Goal: Transaction & Acquisition: Purchase product/service

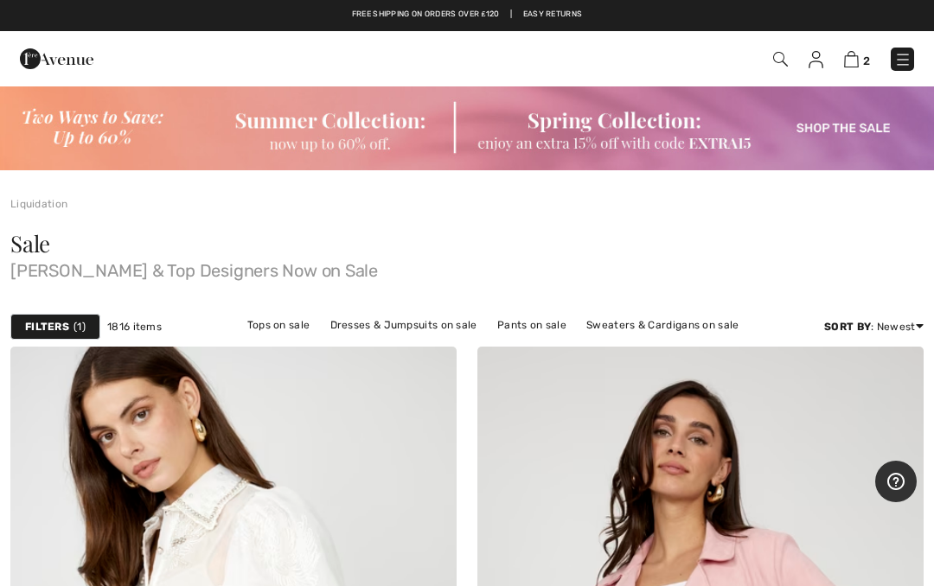
click at [858, 66] on img at bounding box center [851, 59] width 15 height 16
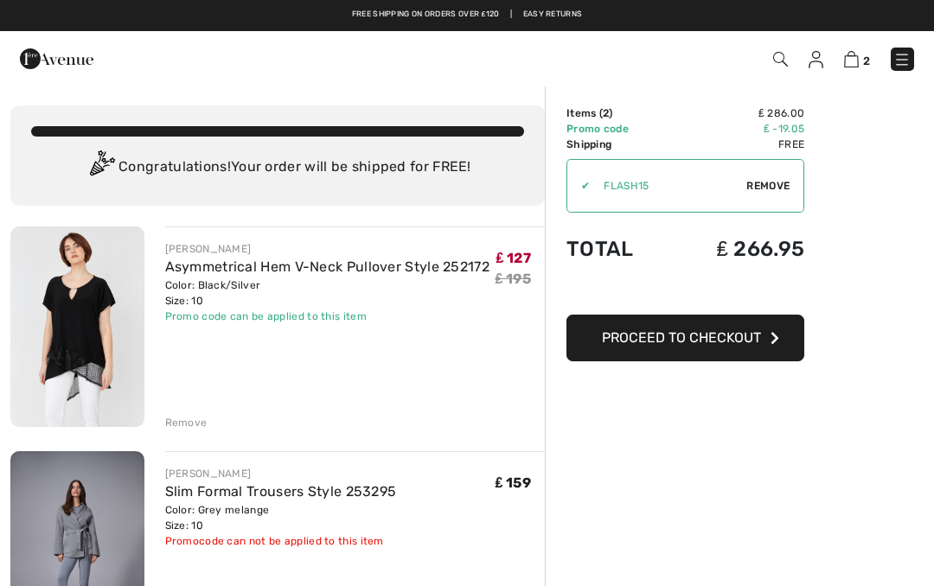
click at [654, 337] on span "Proceed to Checkout" at bounding box center [681, 337] width 159 height 16
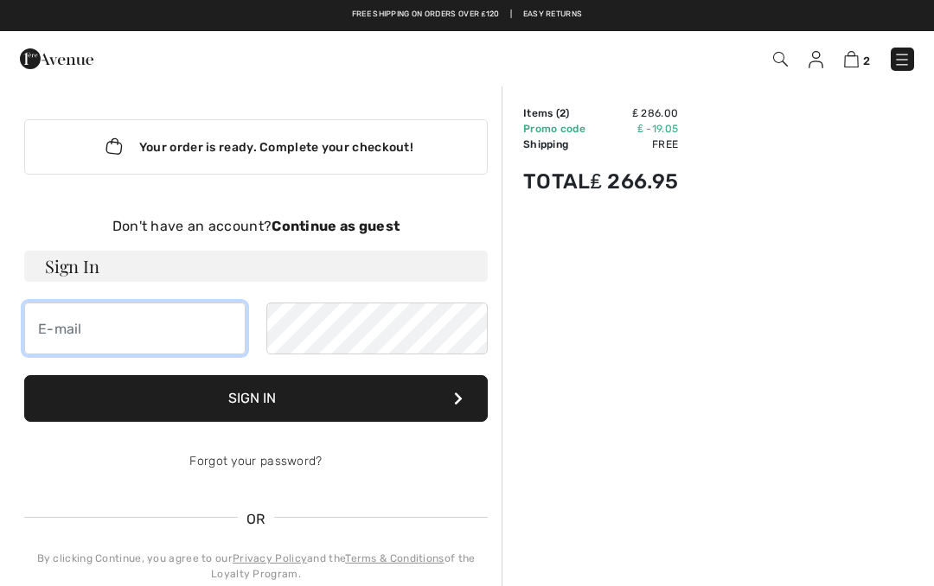
click at [63, 329] on input "email" at bounding box center [134, 329] width 221 height 52
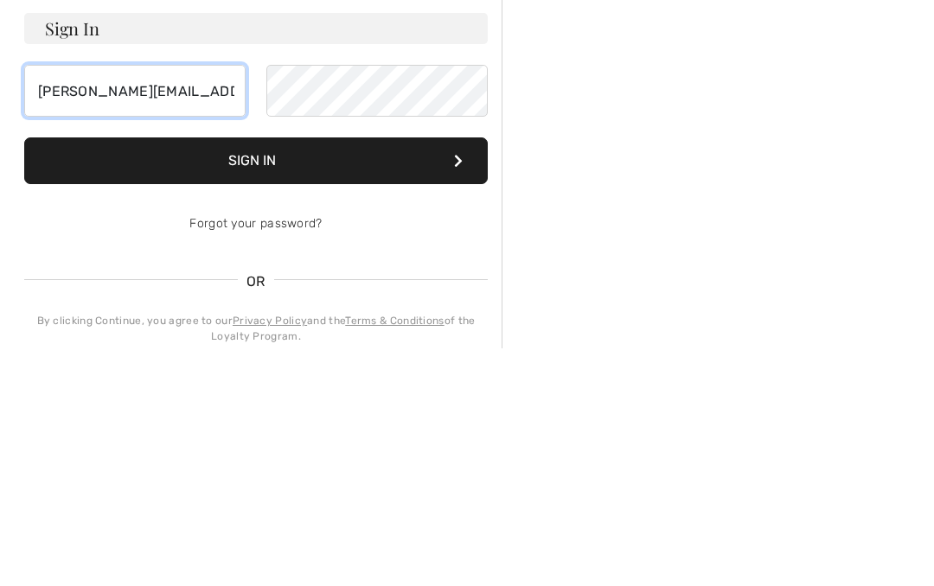
type input "[PERSON_NAME][EMAIL_ADDRESS][PERSON_NAME][DOMAIN_NAME]"
click at [462, 392] on icon at bounding box center [458, 399] width 9 height 14
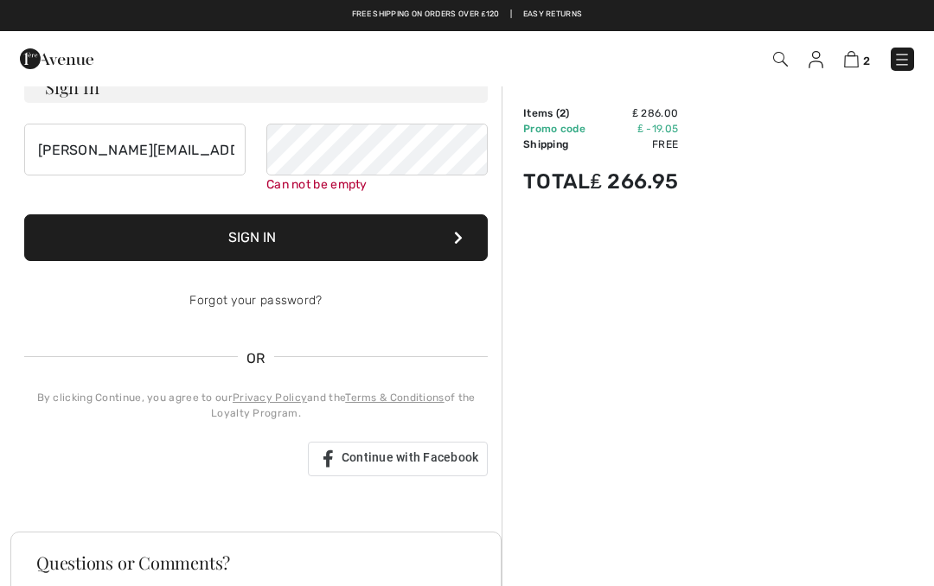
scroll to position [178, 0]
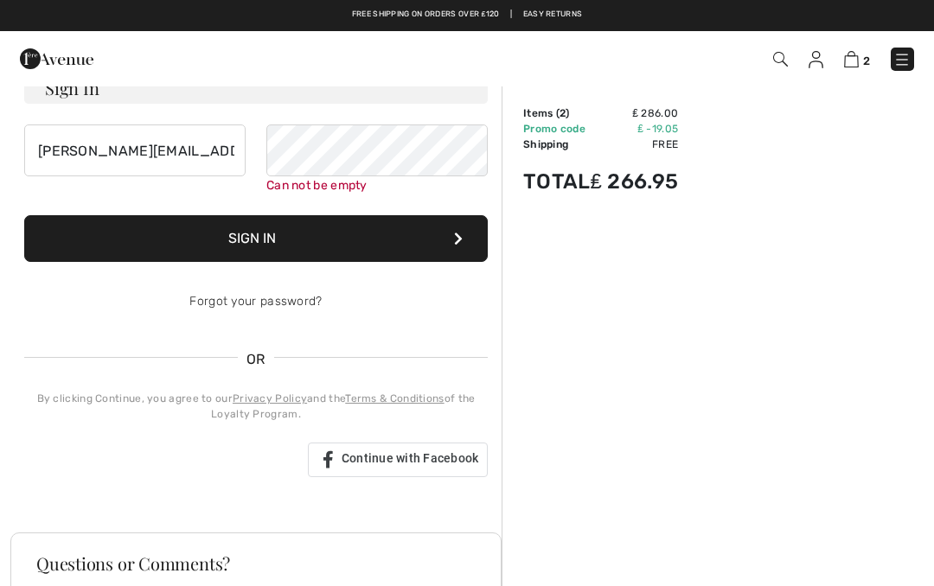
click at [226, 300] on link "Forgot your password?" at bounding box center [255, 301] width 132 height 15
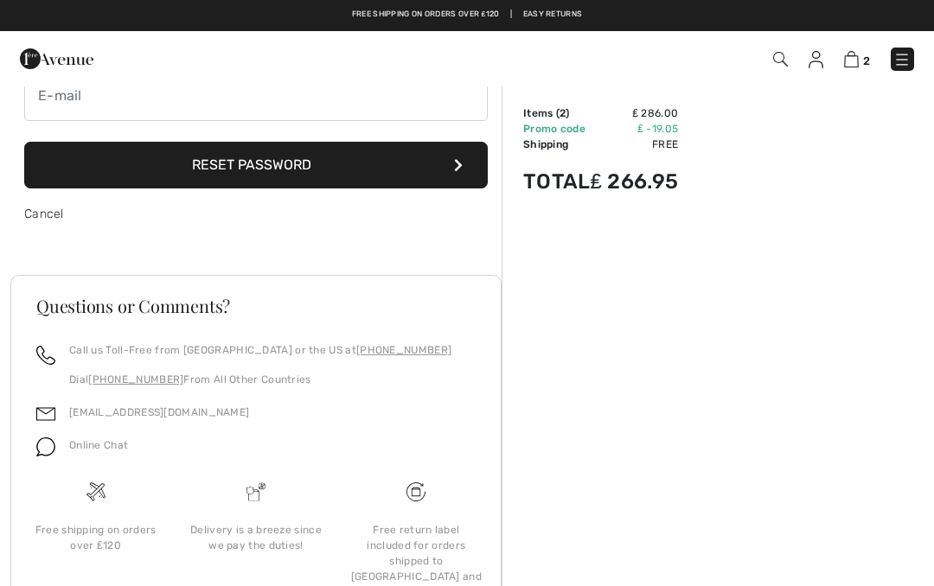
click at [457, 170] on icon at bounding box center [458, 165] width 9 height 14
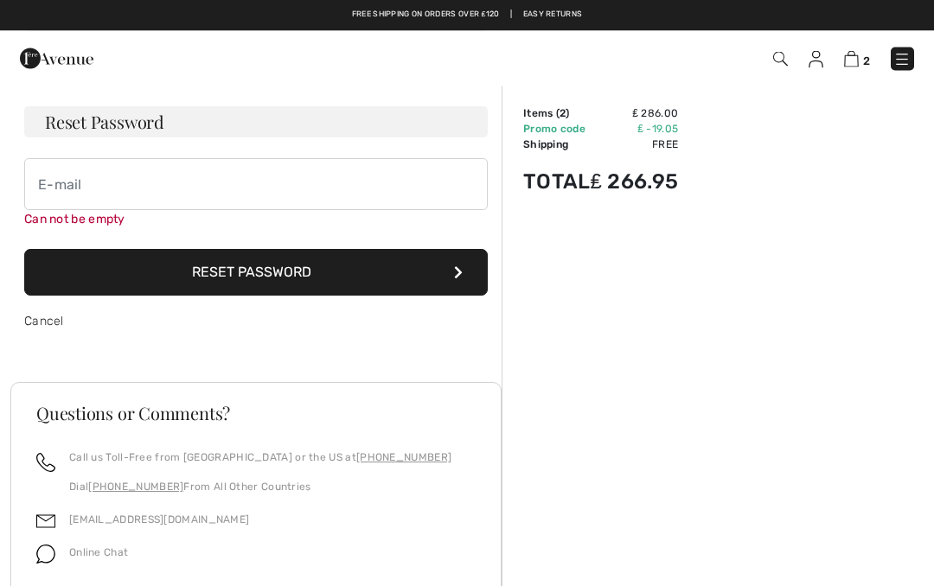
scroll to position [0, 0]
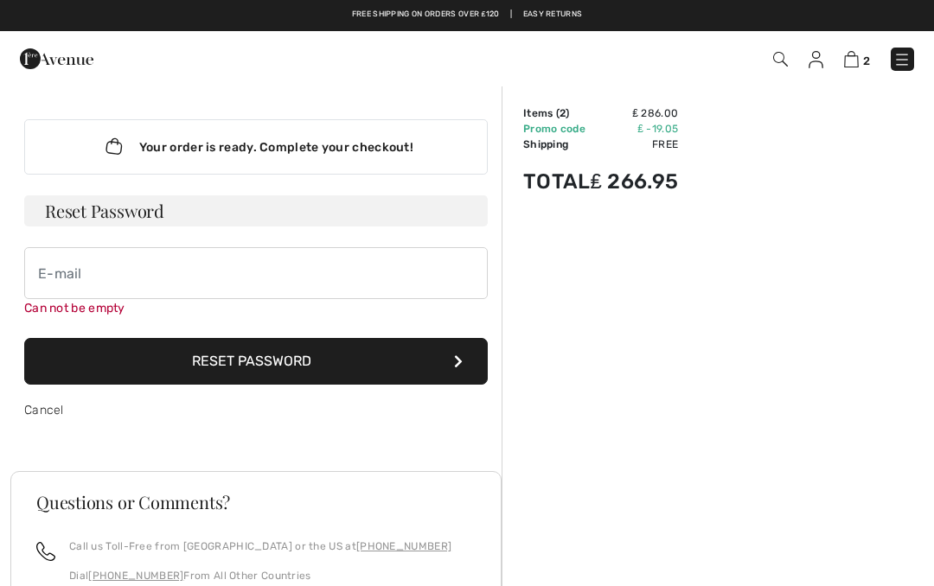
click at [464, 363] on button "Reset Password" at bounding box center [255, 361] width 463 height 47
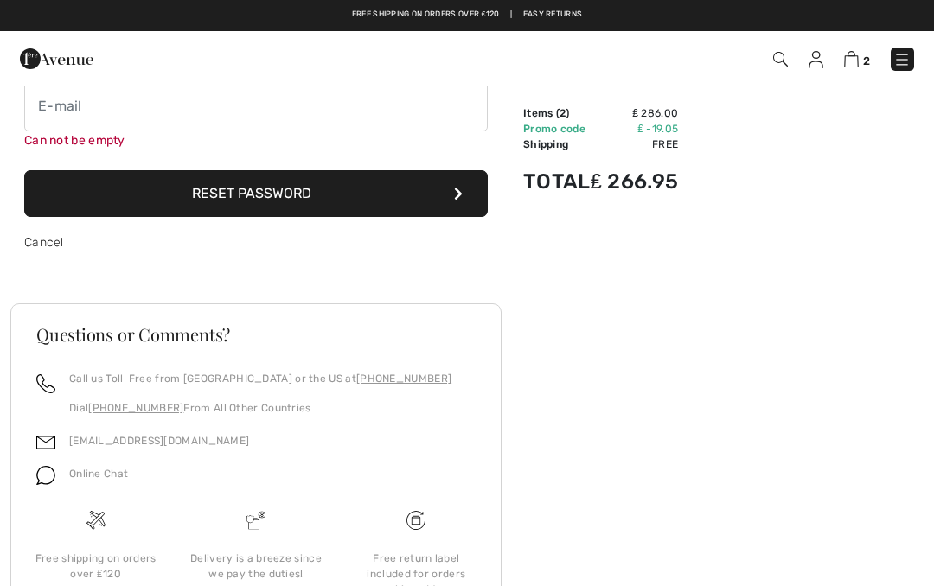
scroll to position [163, 0]
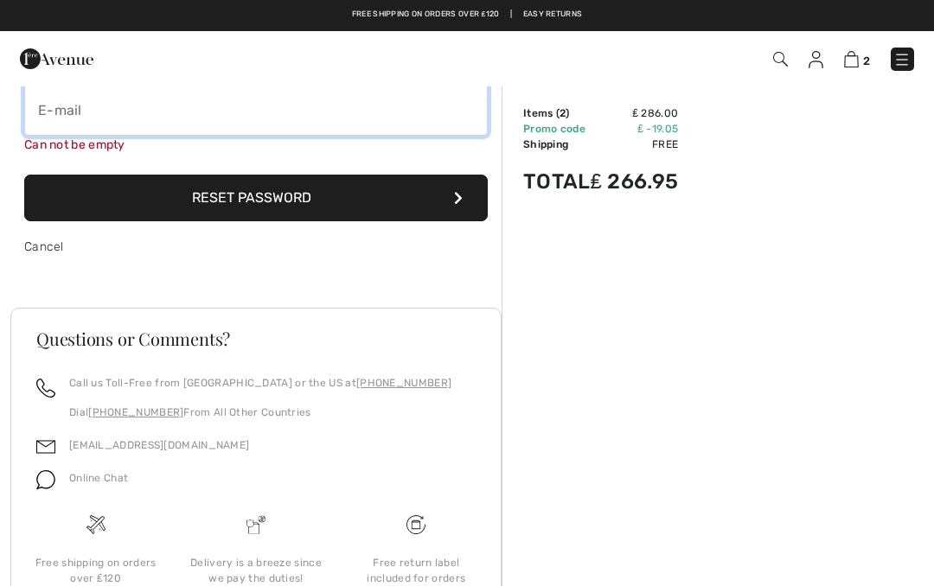
click at [59, 105] on input "email" at bounding box center [255, 110] width 463 height 52
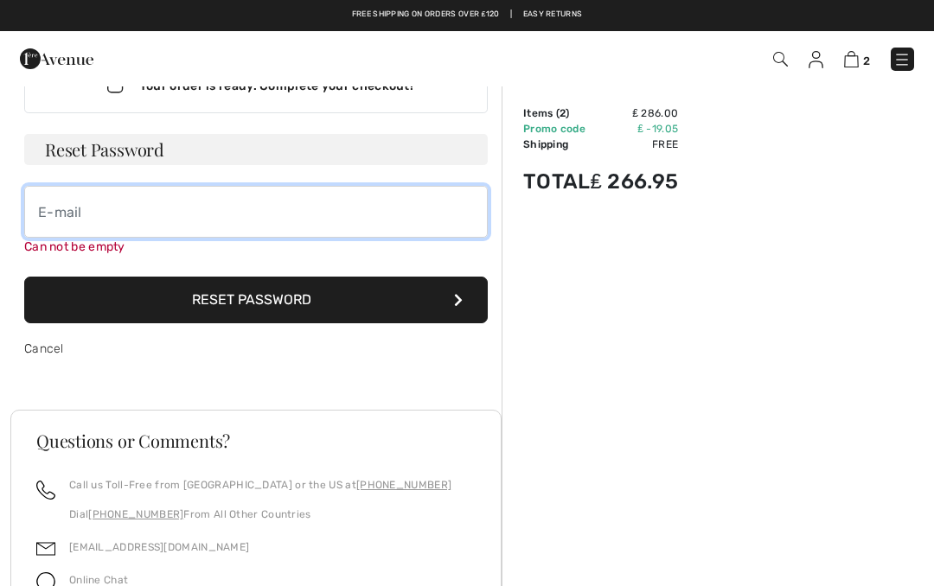
scroll to position [0, 0]
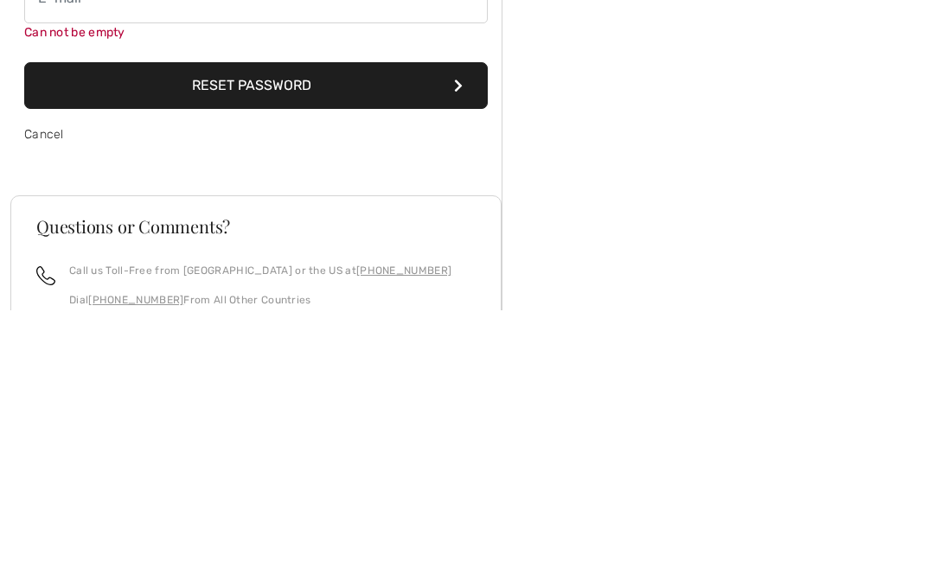
click at [36, 403] on link "Cancel" at bounding box center [44, 410] width 40 height 15
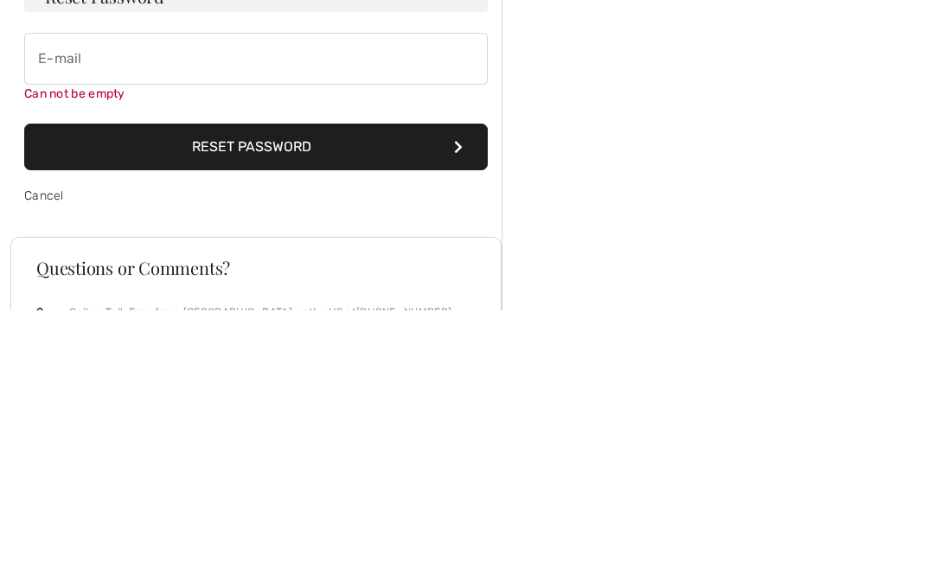
scroll to position [266, 0]
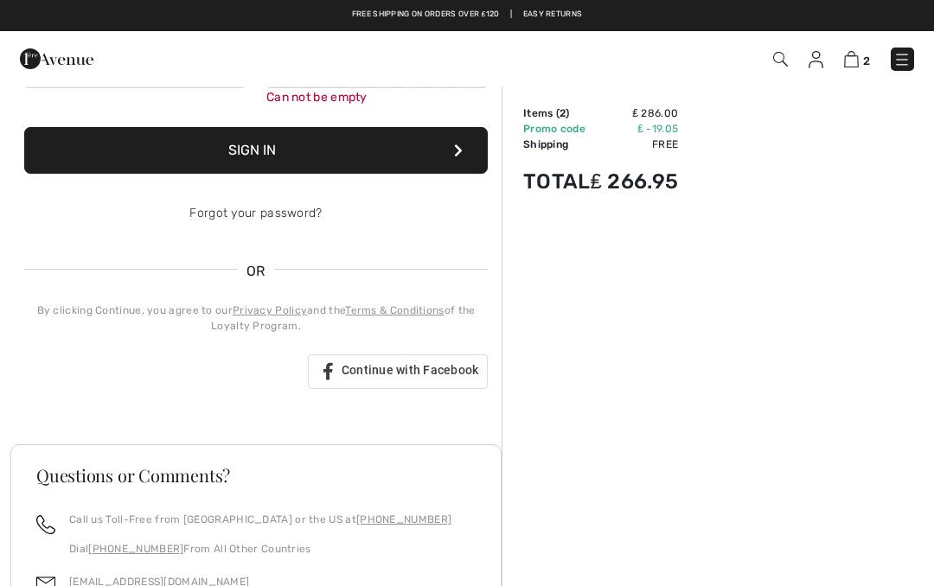
click at [207, 214] on link "Forgot your password?" at bounding box center [255, 213] width 132 height 15
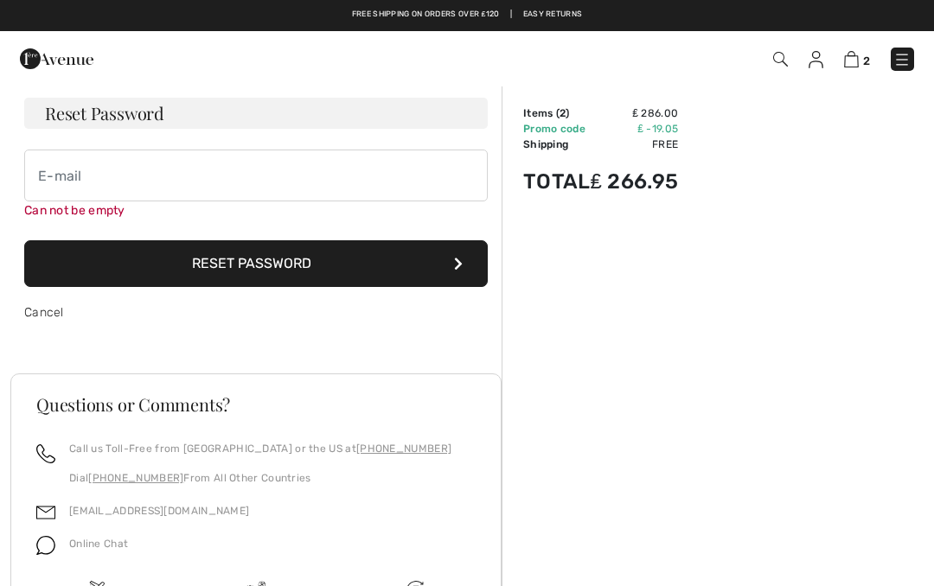
scroll to position [0, 0]
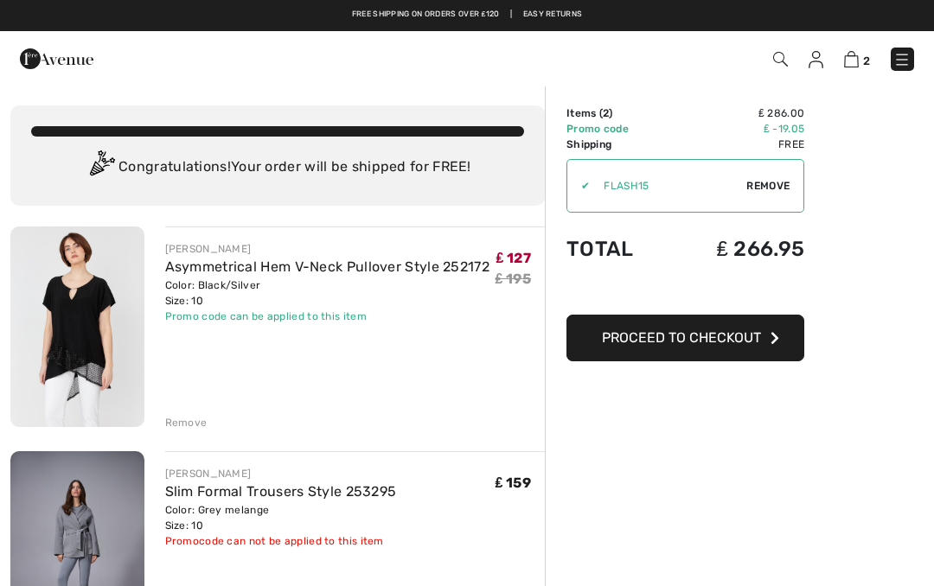
click at [616, 338] on span "Proceed to Checkout" at bounding box center [681, 337] width 159 height 16
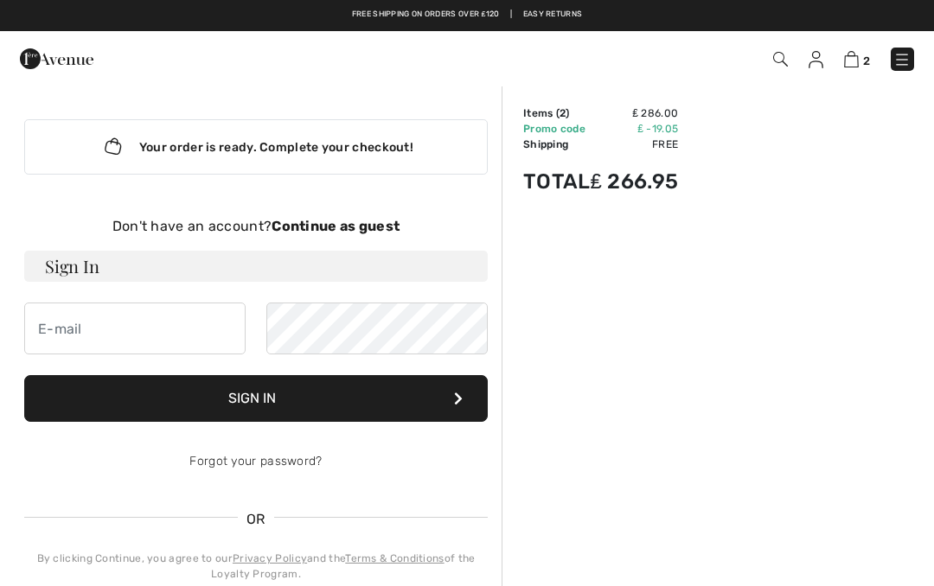
click at [320, 224] on strong "Continue as guest" at bounding box center [336, 226] width 128 height 16
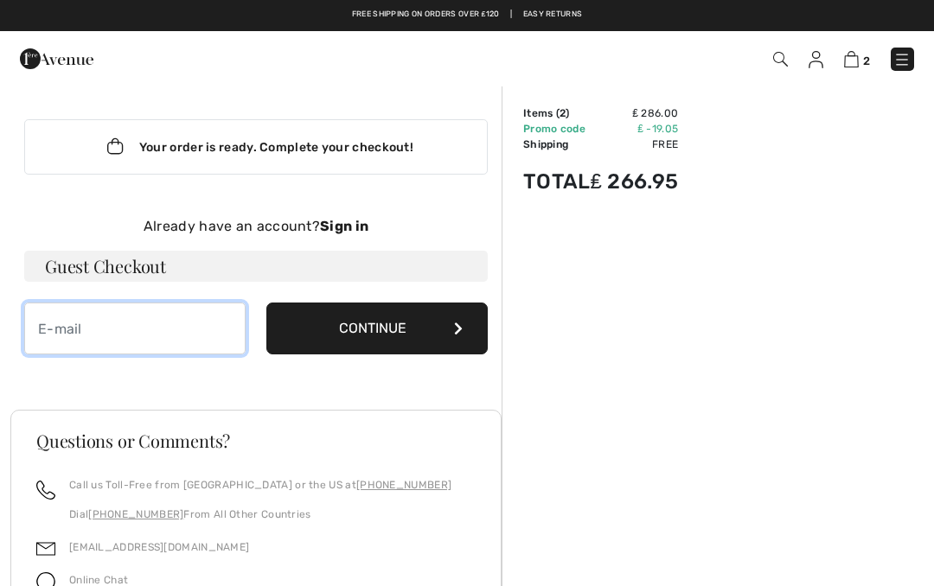
click at [53, 323] on input "email" at bounding box center [134, 329] width 221 height 52
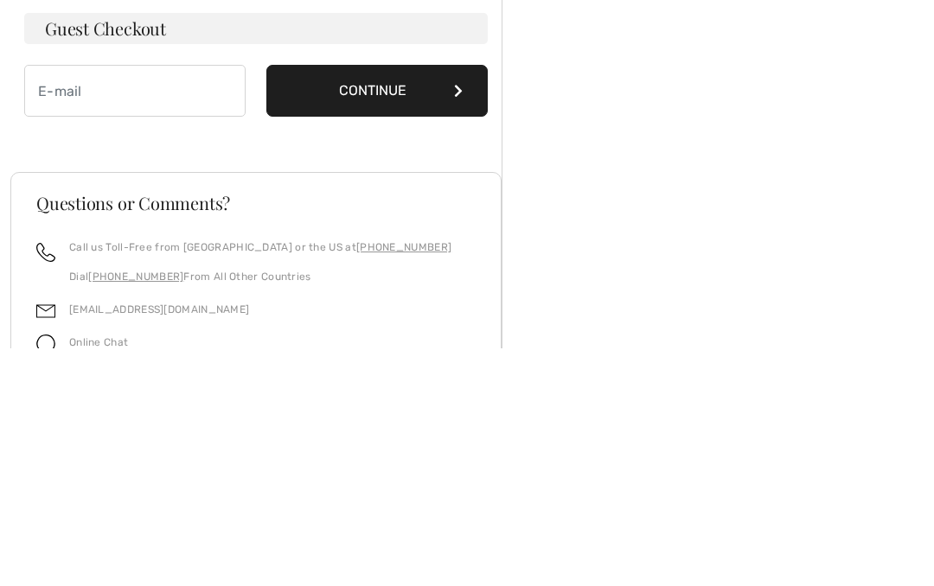
type input "[PERSON_NAME][EMAIL_ADDRESS][PERSON_NAME][DOMAIN_NAME]"
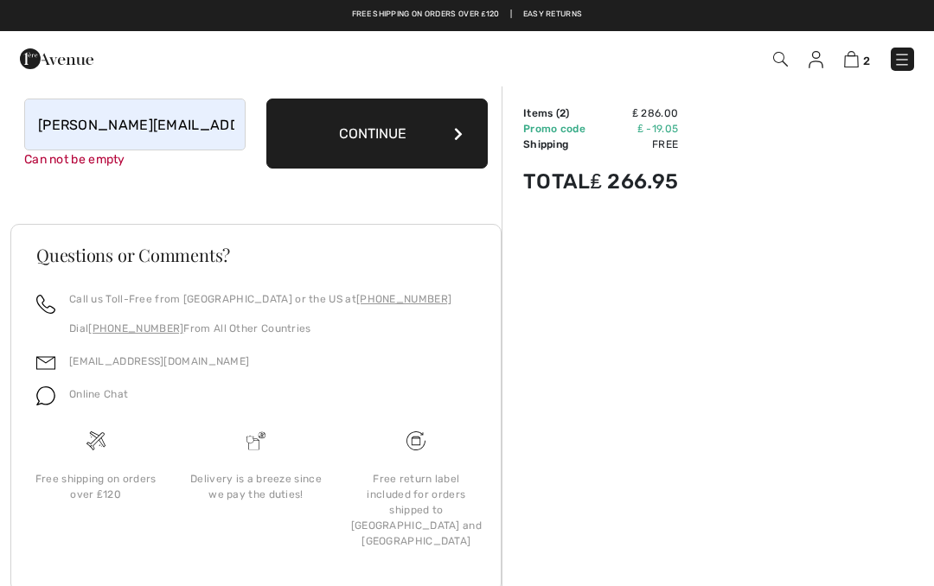
click at [457, 133] on button "Continue" at bounding box center [376, 134] width 221 height 70
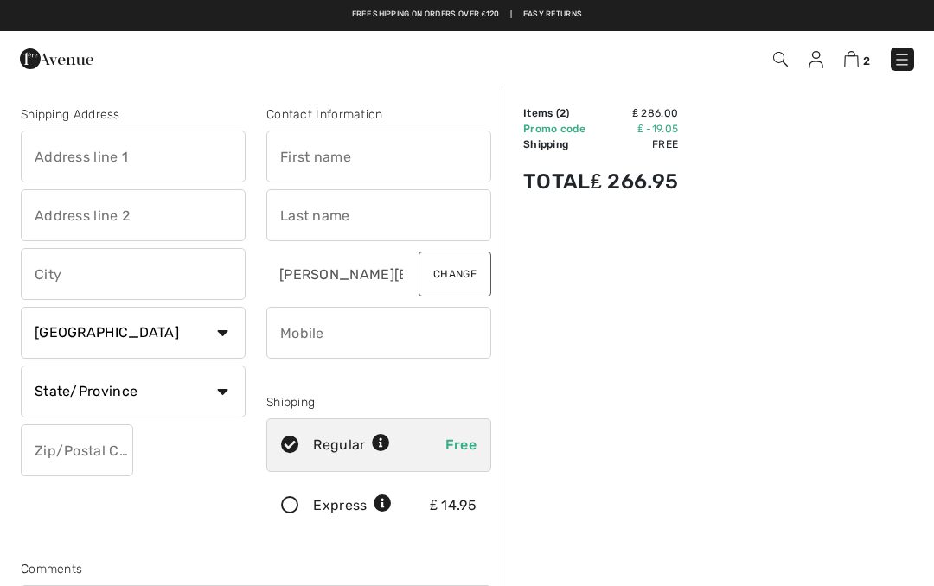
click at [66, 150] on input "text" at bounding box center [133, 157] width 225 height 52
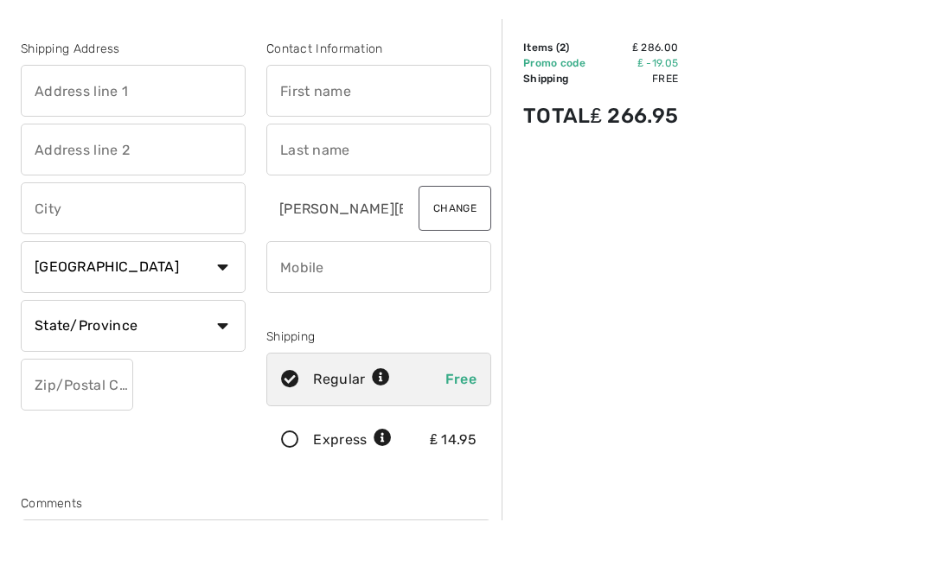
click at [158, 131] on input "text" at bounding box center [133, 157] width 225 height 52
type input "11 The Coverts"
type input "Brentwood"
select select "GB"
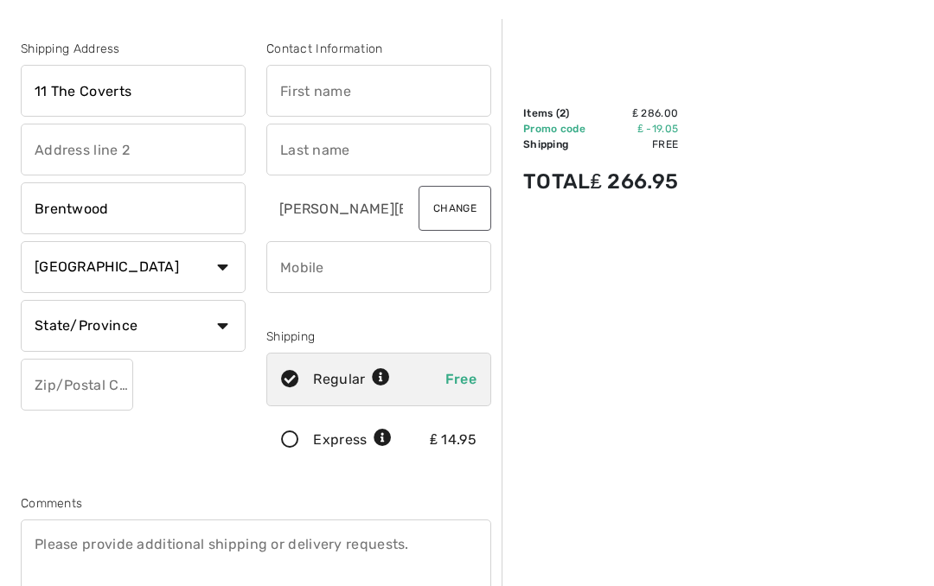
type input "ESX"
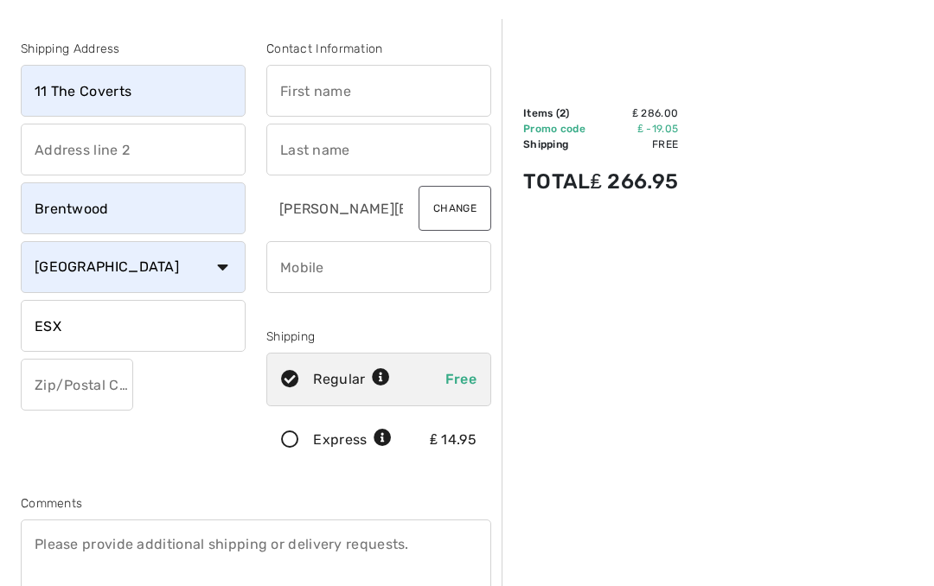
type input "CM132JP"
type input "Janice"
type input "Shemmings"
type input "792821506"
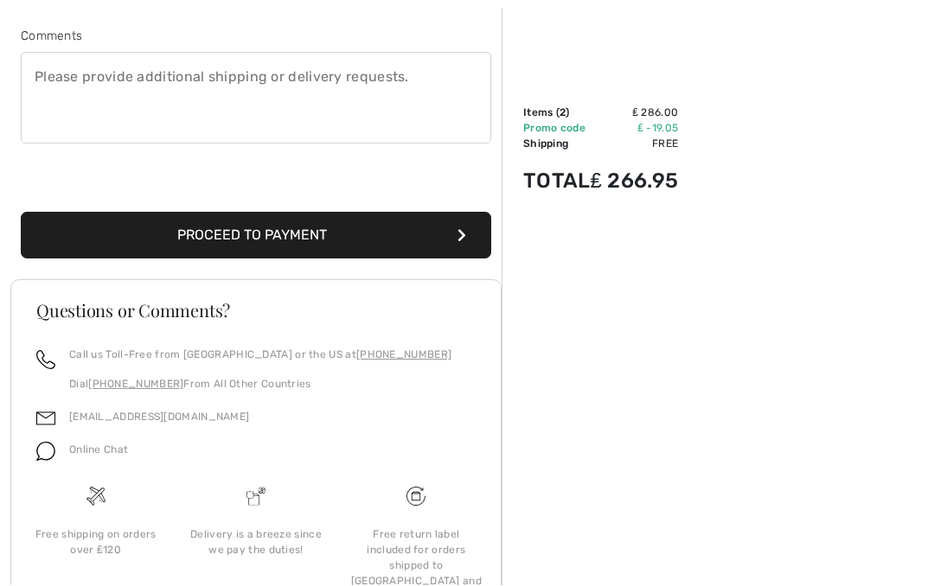
scroll to position [532, 0]
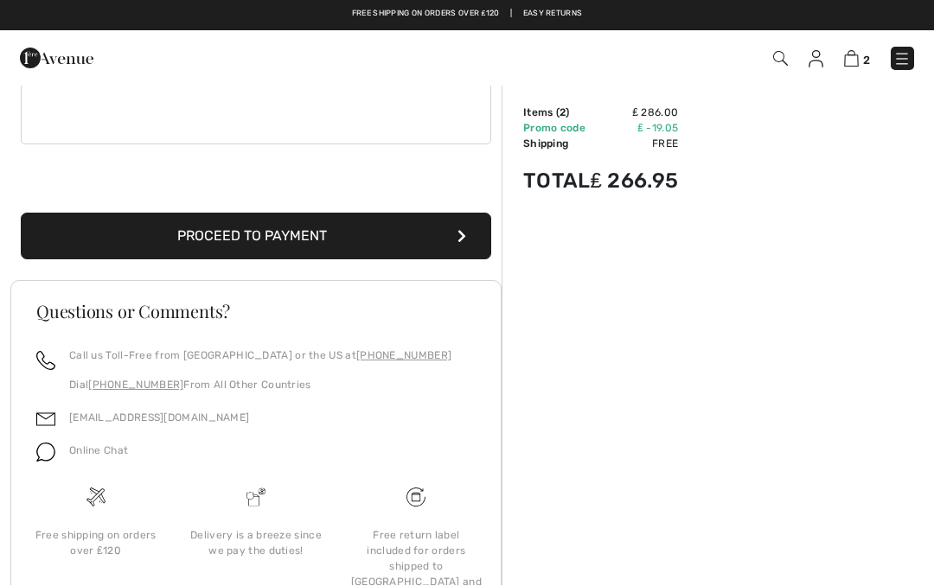
click at [467, 232] on button "Proceed to Payment" at bounding box center [256, 237] width 470 height 47
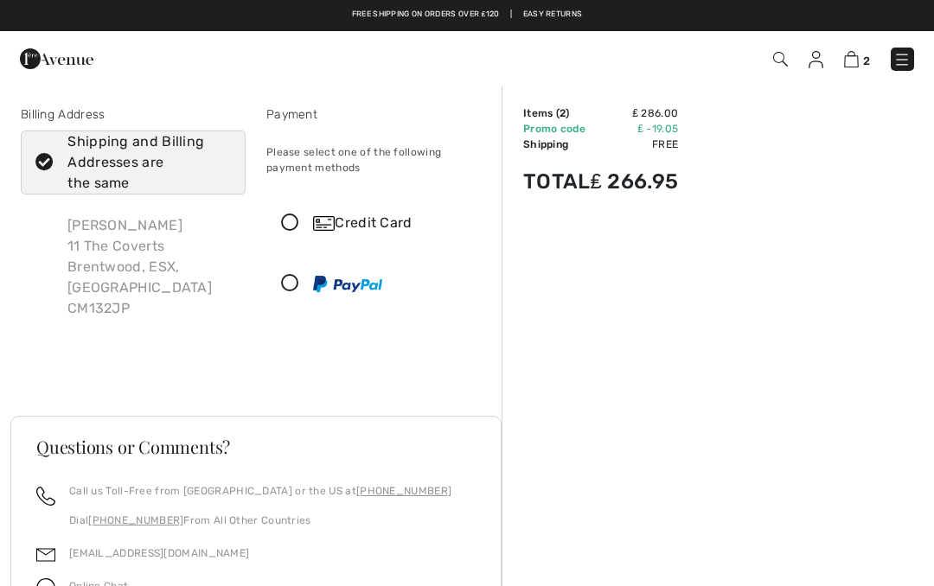
click at [288, 222] on icon at bounding box center [290, 223] width 46 height 18
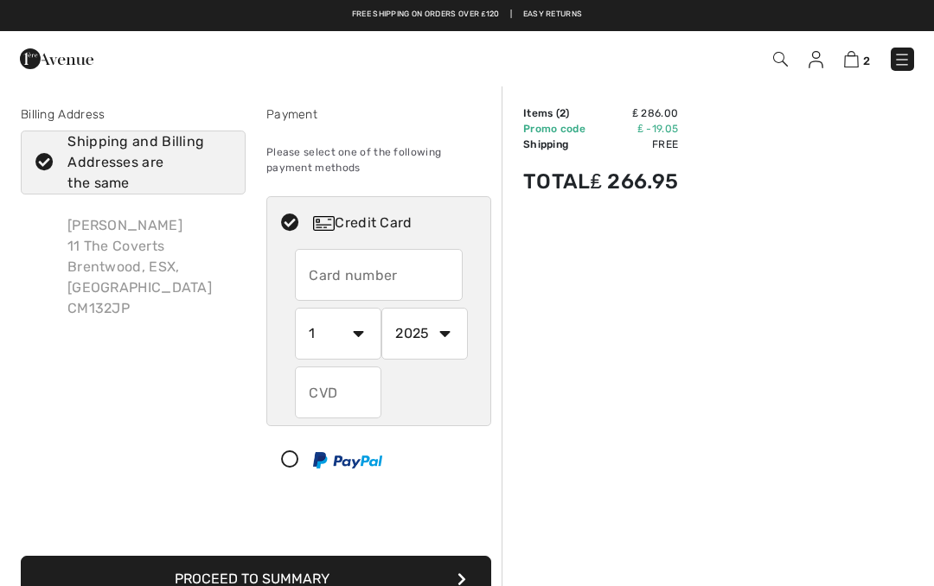
click at [342, 273] on input "text" at bounding box center [379, 275] width 168 height 52
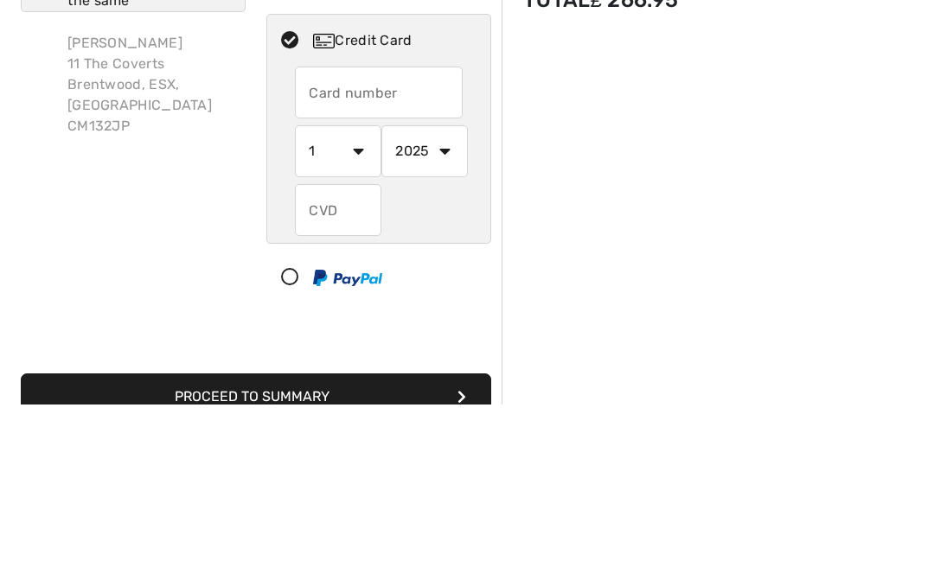
click at [346, 249] on input "text" at bounding box center [379, 275] width 168 height 52
type input "4659426528524971"
click at [355, 308] on select "1 2 3 4 5 6 7 8 9 10 11 12" at bounding box center [338, 334] width 86 height 52
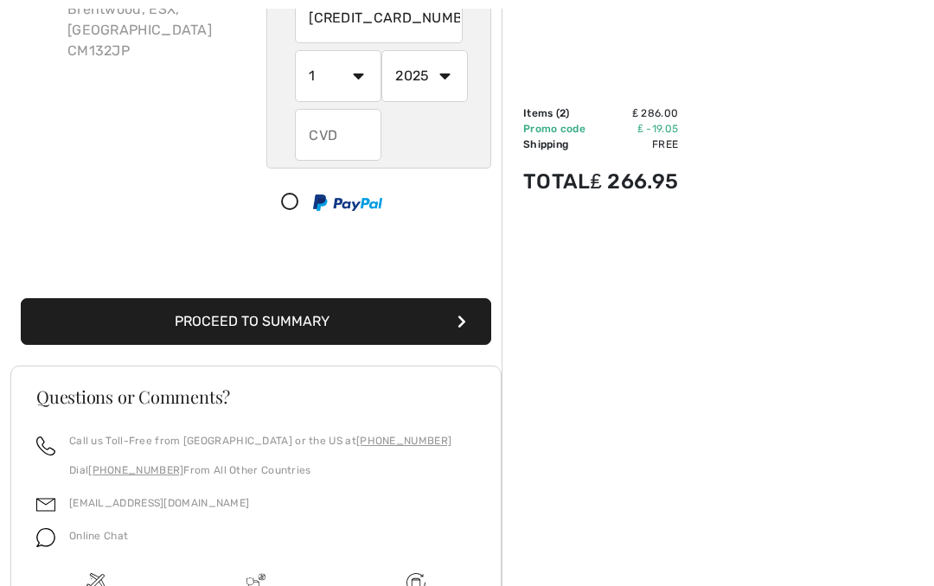
scroll to position [238, 0]
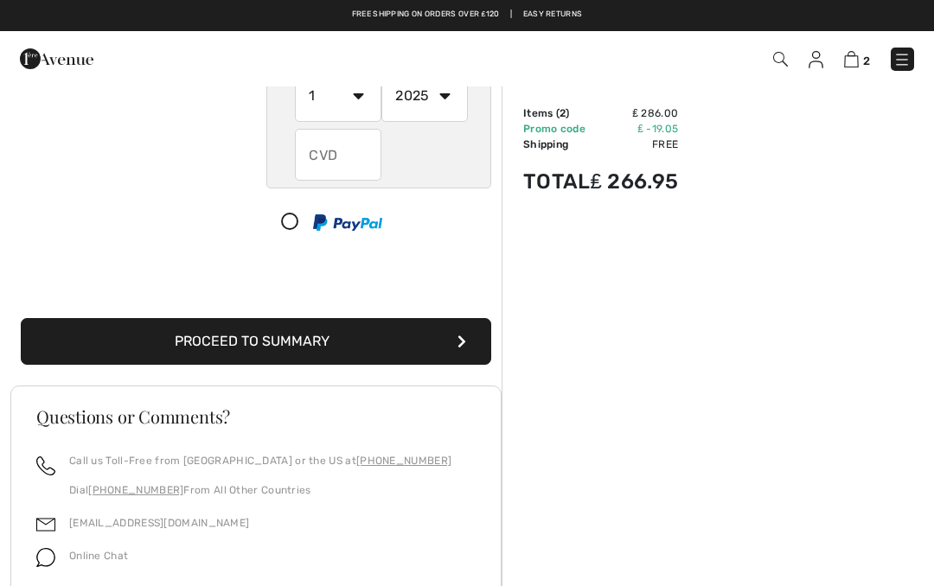
click at [318, 152] on input "text" at bounding box center [338, 155] width 86 height 52
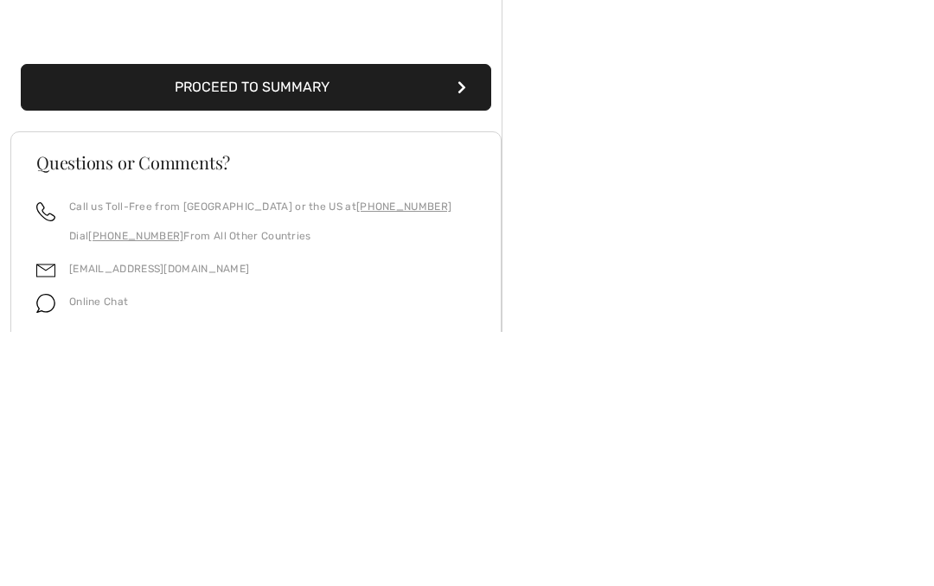
type input "223"
click at [459, 335] on icon "submit" at bounding box center [461, 342] width 9 height 14
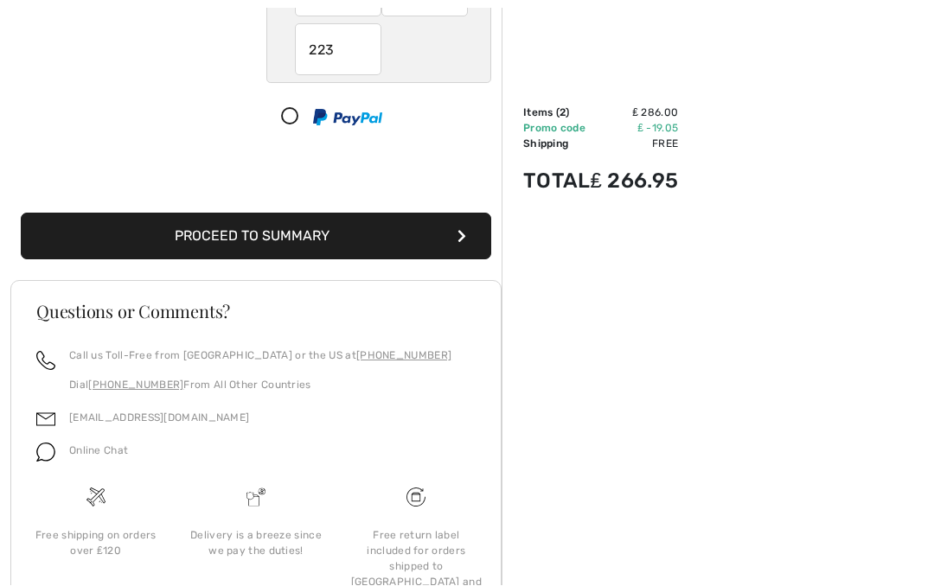
scroll to position [418, 0]
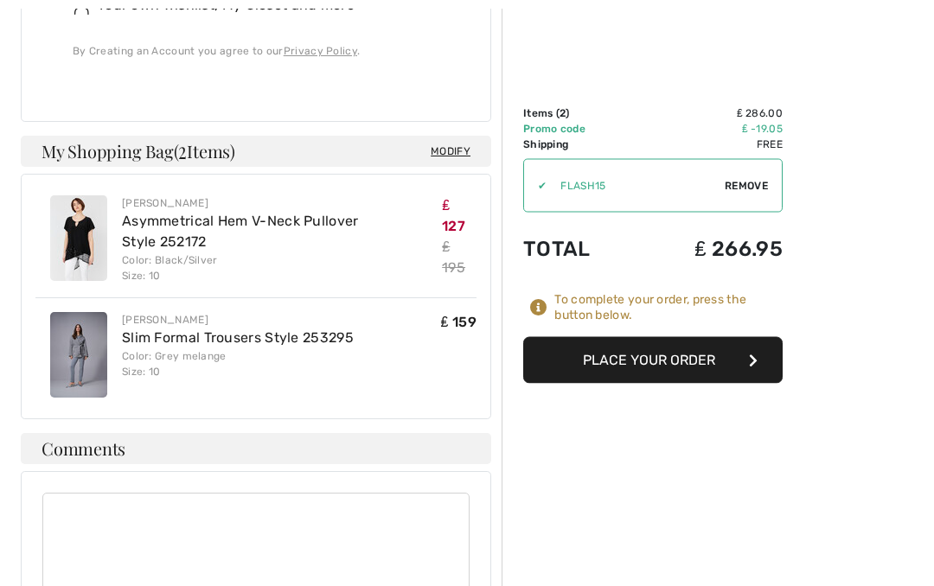
scroll to position [1090, 0]
click at [621, 365] on button "Place Your Order" at bounding box center [652, 360] width 259 height 47
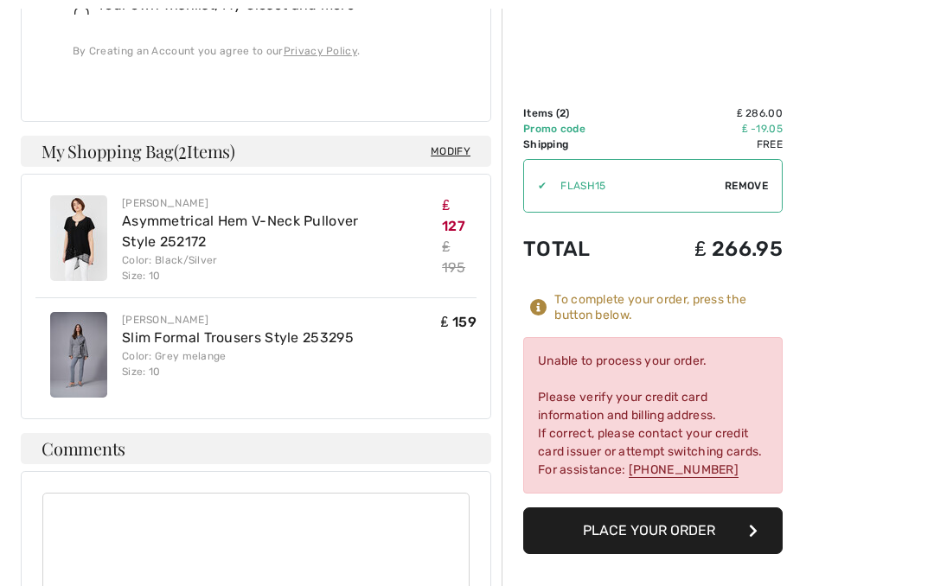
click at [544, 490] on div "Unable to process your order. Please verify your credit card information and bi…" at bounding box center [652, 415] width 259 height 157
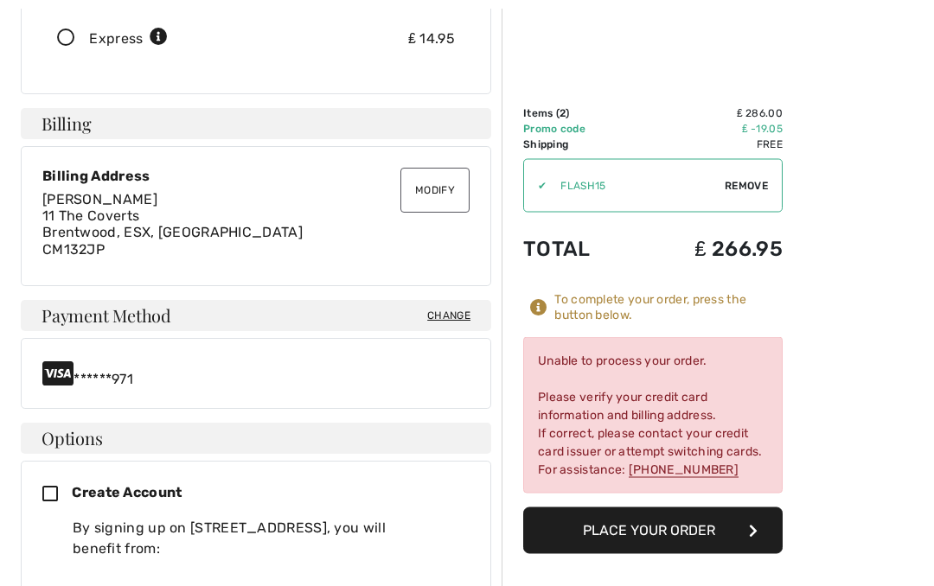
scroll to position [457, 0]
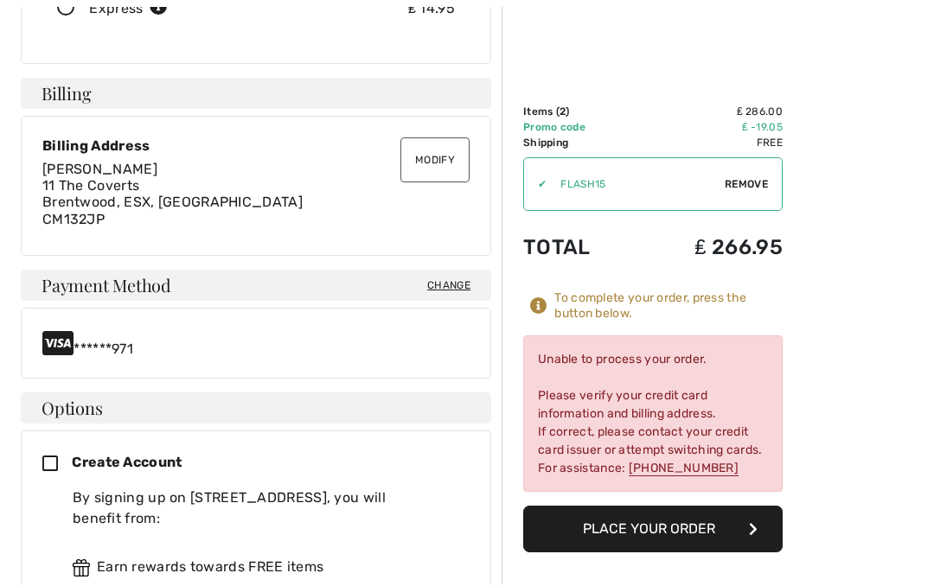
click at [54, 331] on icon at bounding box center [57, 345] width 31 height 28
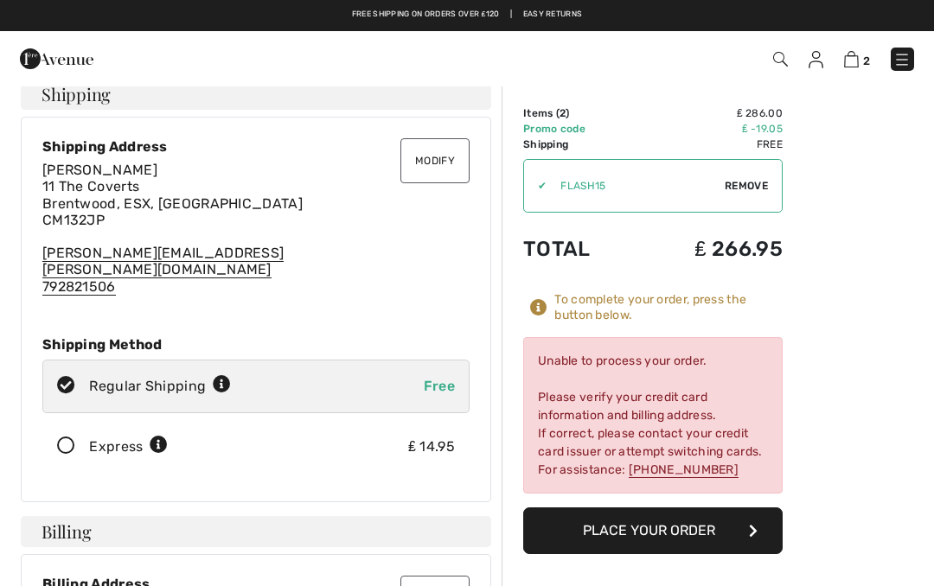
scroll to position [0, 0]
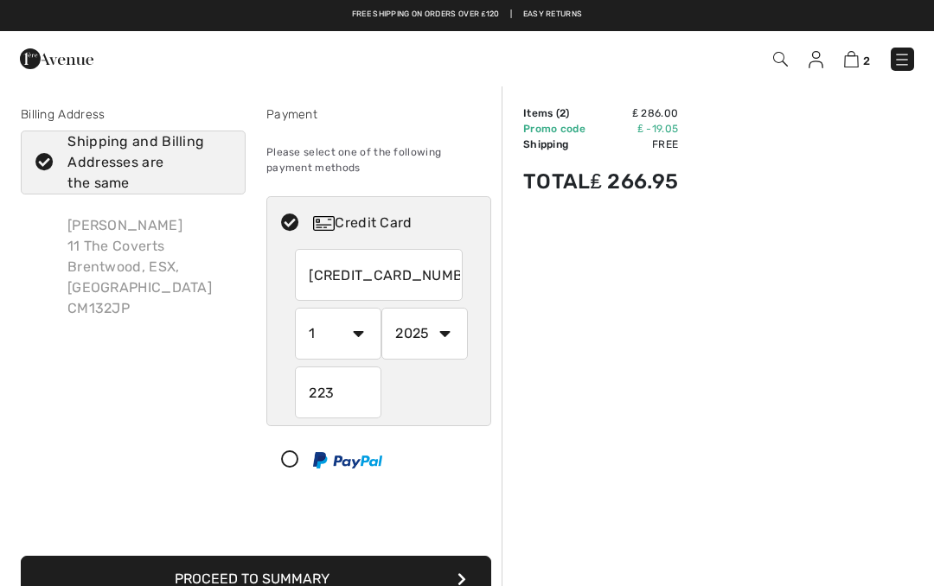
click at [443, 329] on select "2025 2026 2027 2028 2029 2030 2031 2032 2033 2034 2035" at bounding box center [424, 334] width 86 height 52
radio input "true"
select select "2028"
click at [362, 332] on select "1 2 3 4 5 6 7 8 9 10 11 12" at bounding box center [338, 334] width 86 height 52
radio input "true"
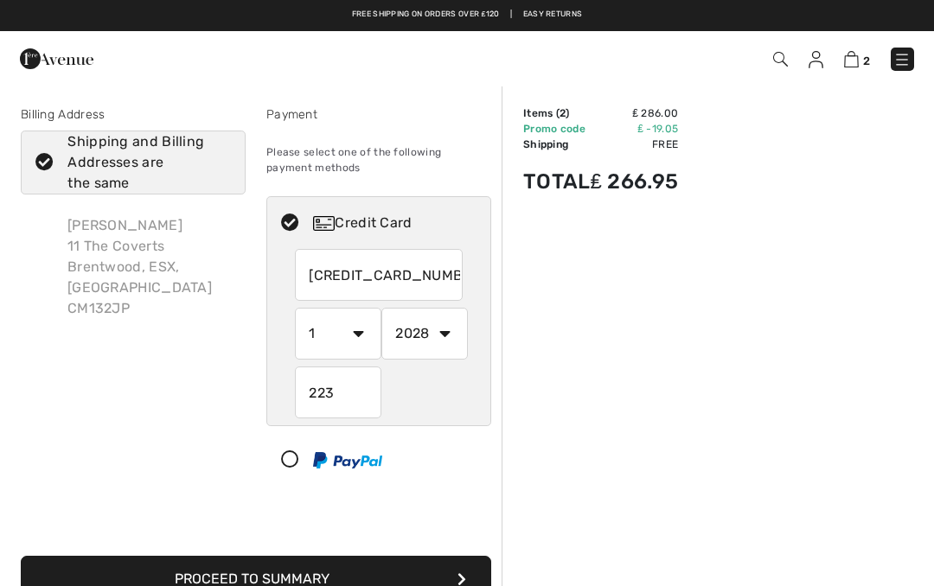
select select "11"
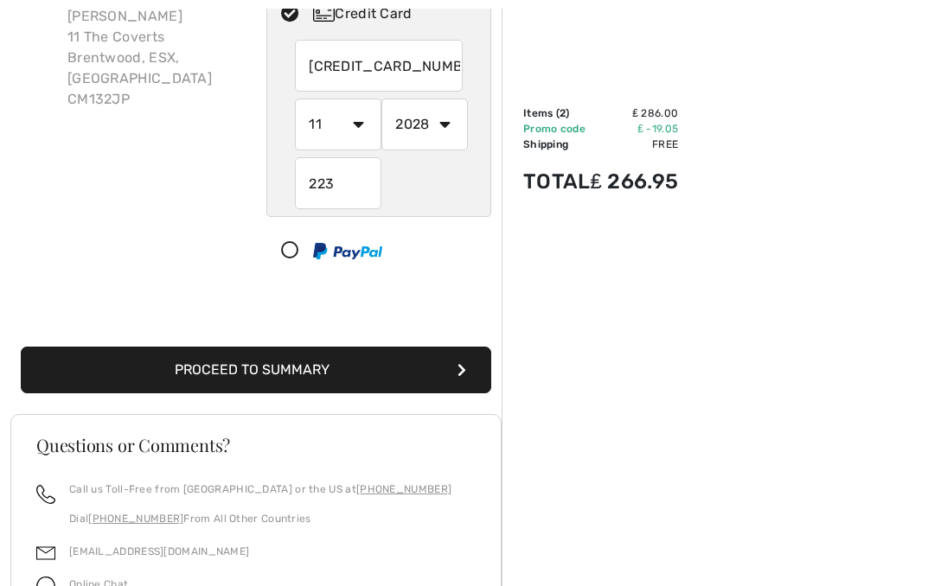
scroll to position [209, 0]
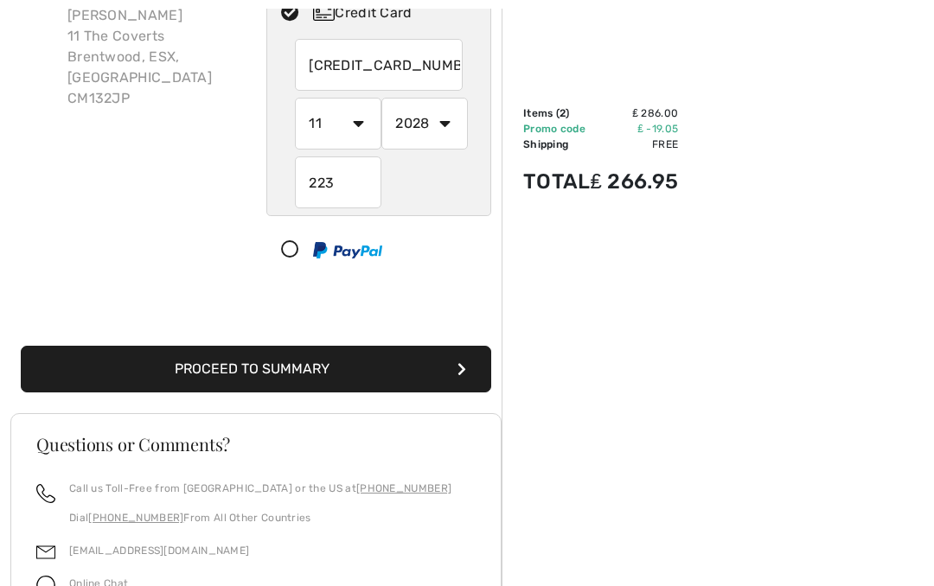
click at [449, 366] on button "Proceed to Summary" at bounding box center [256, 370] width 470 height 47
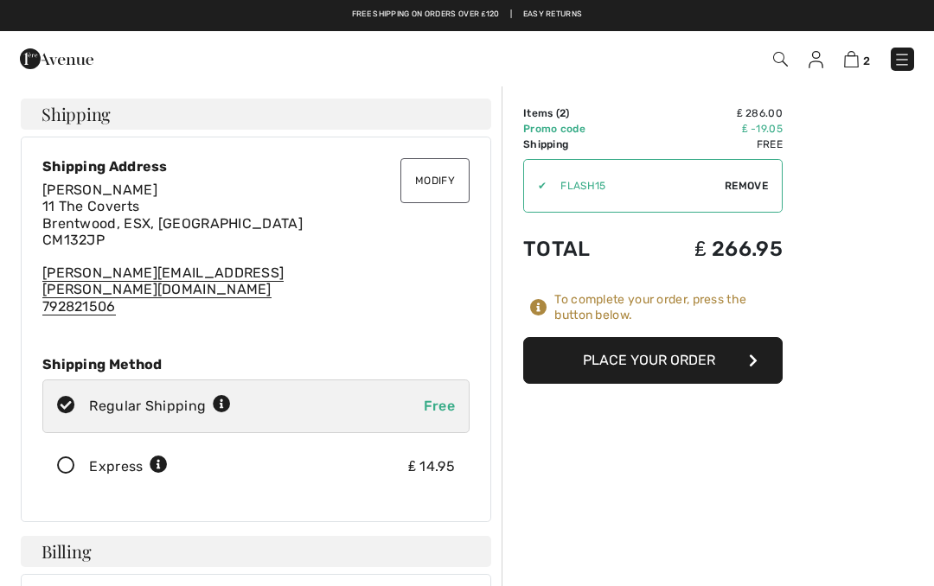
click at [748, 357] on button "Place Your Order" at bounding box center [652, 360] width 259 height 47
